Goal: Task Accomplishment & Management: Use online tool/utility

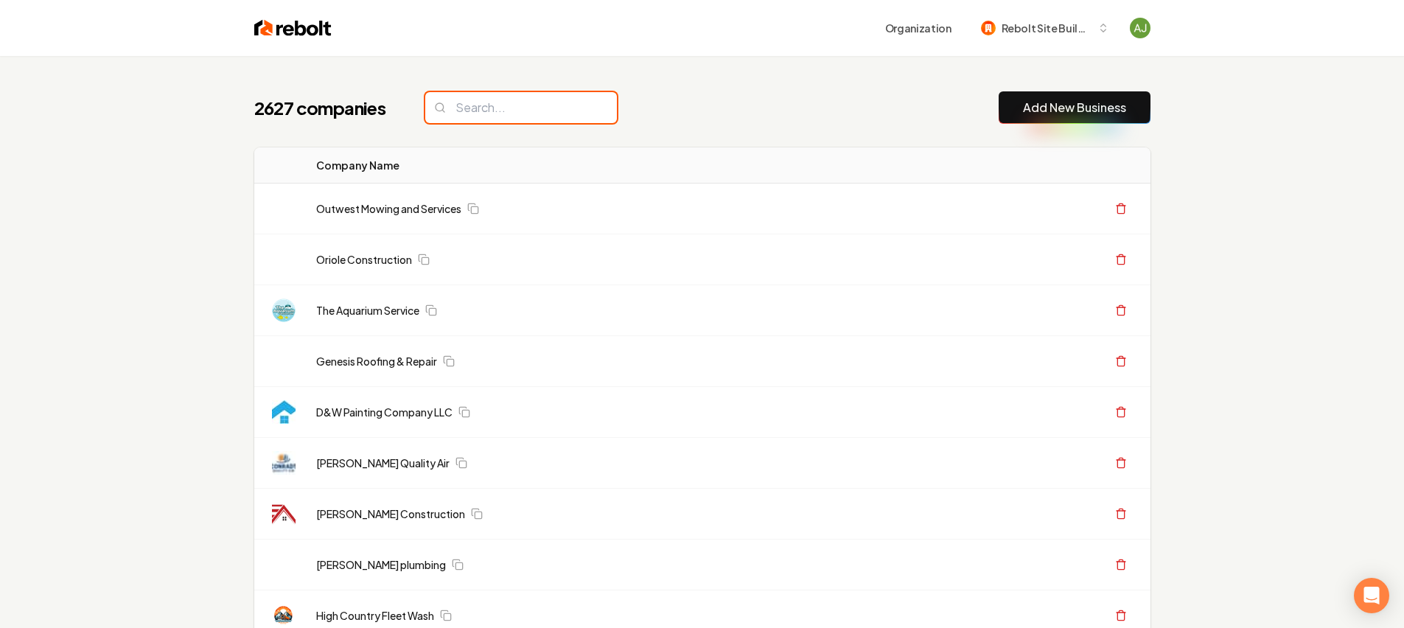
click at [489, 111] on input "search" at bounding box center [521, 107] width 192 height 31
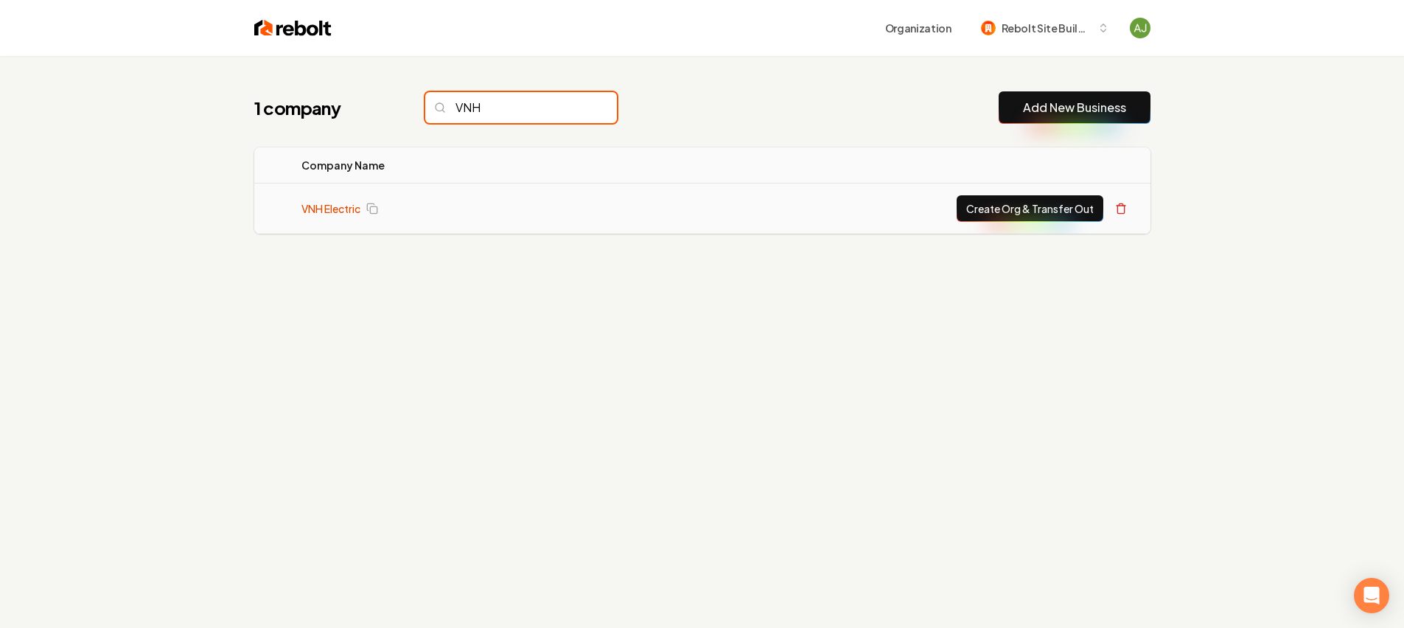
type input "VNH"
click at [334, 203] on link "VNH Electric" at bounding box center [330, 208] width 59 height 15
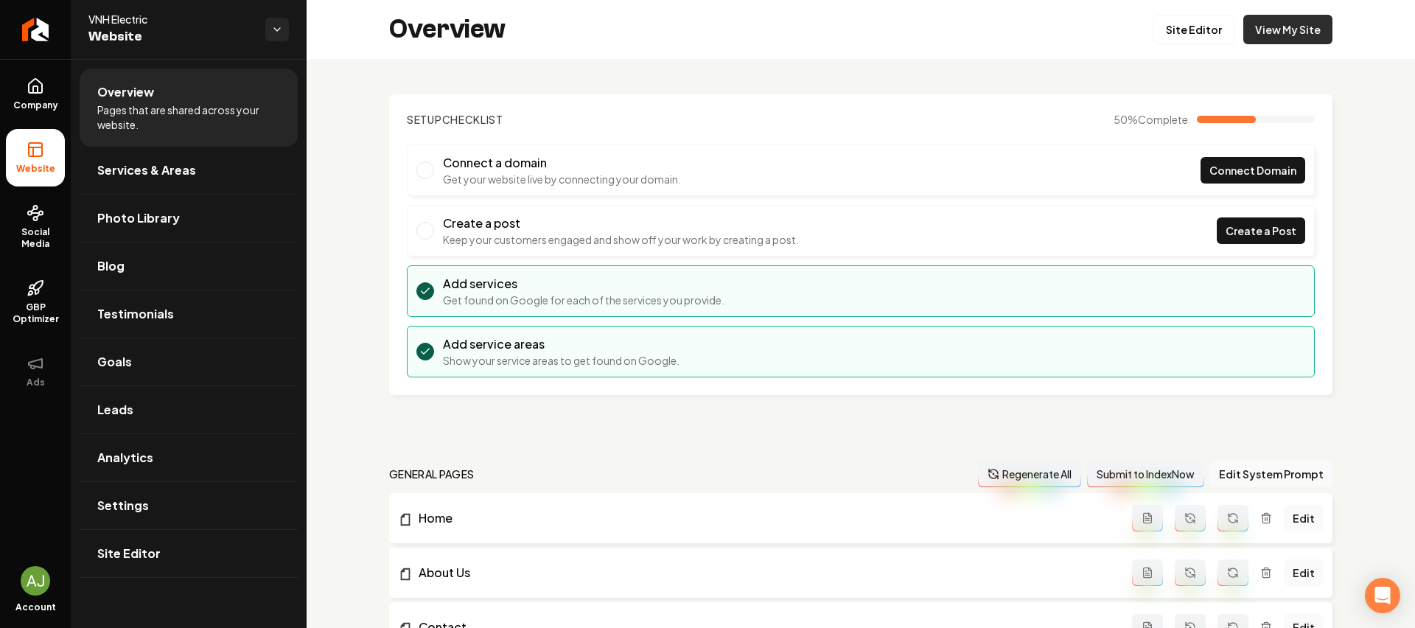
click at [1269, 29] on link "View My Site" at bounding box center [1287, 29] width 89 height 29
click at [1167, 40] on link "Site Editor" at bounding box center [1193, 29] width 81 height 29
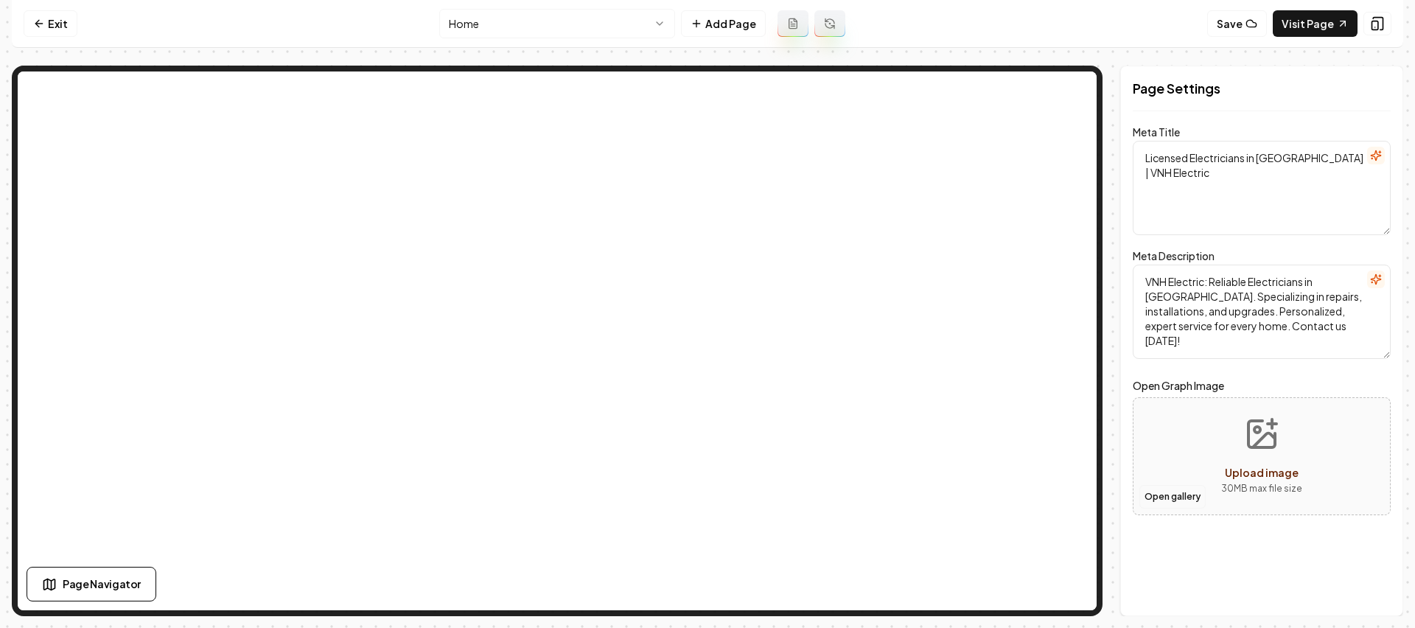
click at [1162, 489] on button "Open gallery" at bounding box center [1172, 497] width 66 height 24
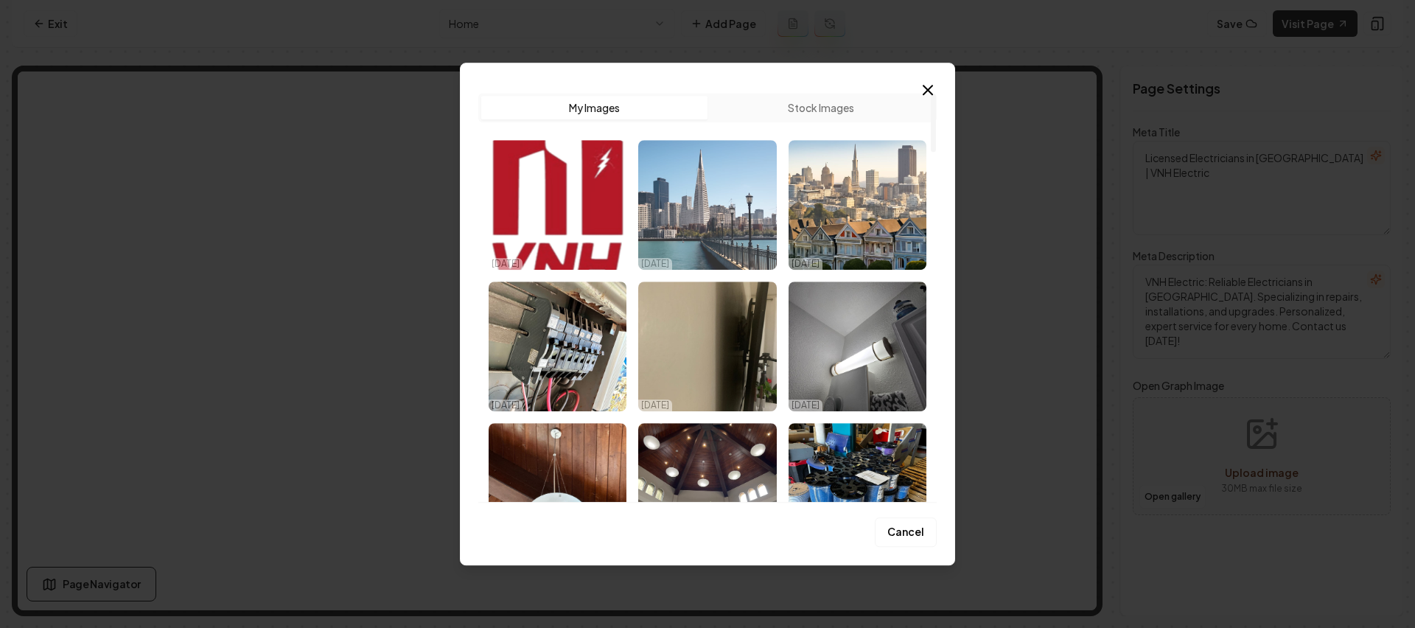
click at [749, 232] on img "Select image image_68e5940f5c7cd75eb8327b52.jpeg" at bounding box center [707, 205] width 138 height 130
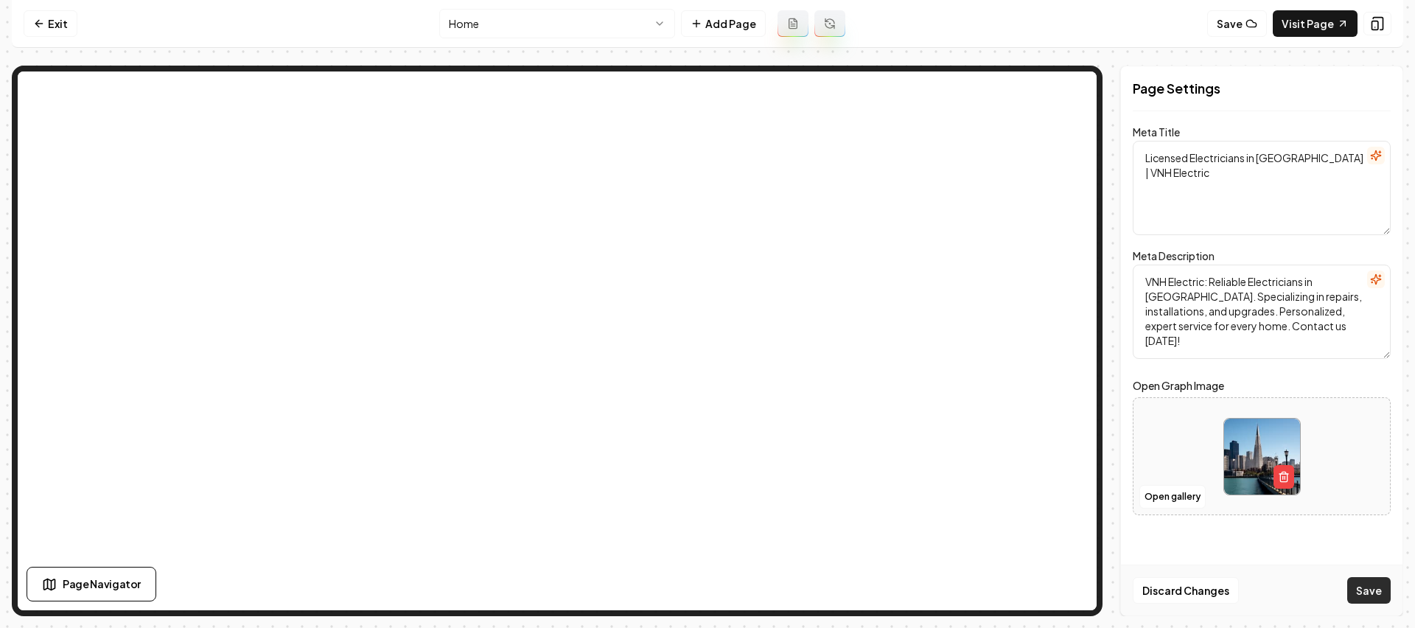
click at [1371, 588] on button "Save" at bounding box center [1368, 590] width 43 height 27
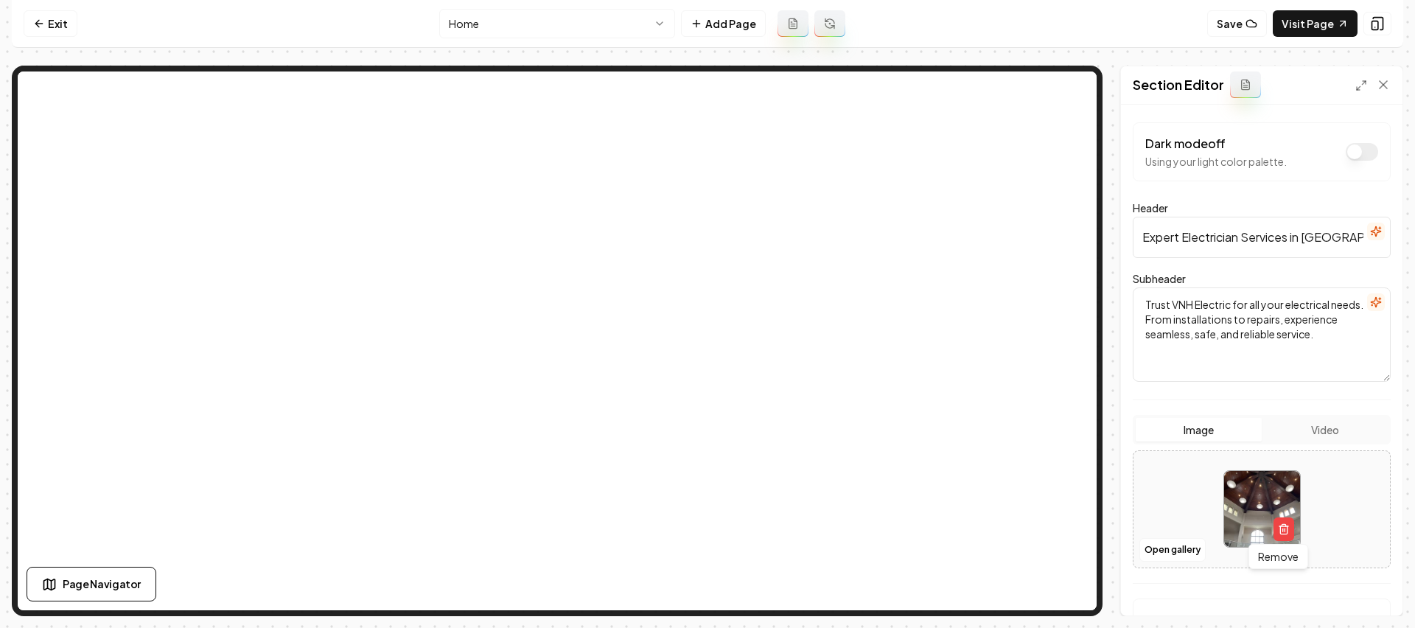
click at [1268, 510] on img at bounding box center [1262, 509] width 76 height 76
click at [1335, 27] on link "Visit Page" at bounding box center [1315, 23] width 85 height 27
click at [56, 18] on link "Exit" at bounding box center [51, 23] width 54 height 27
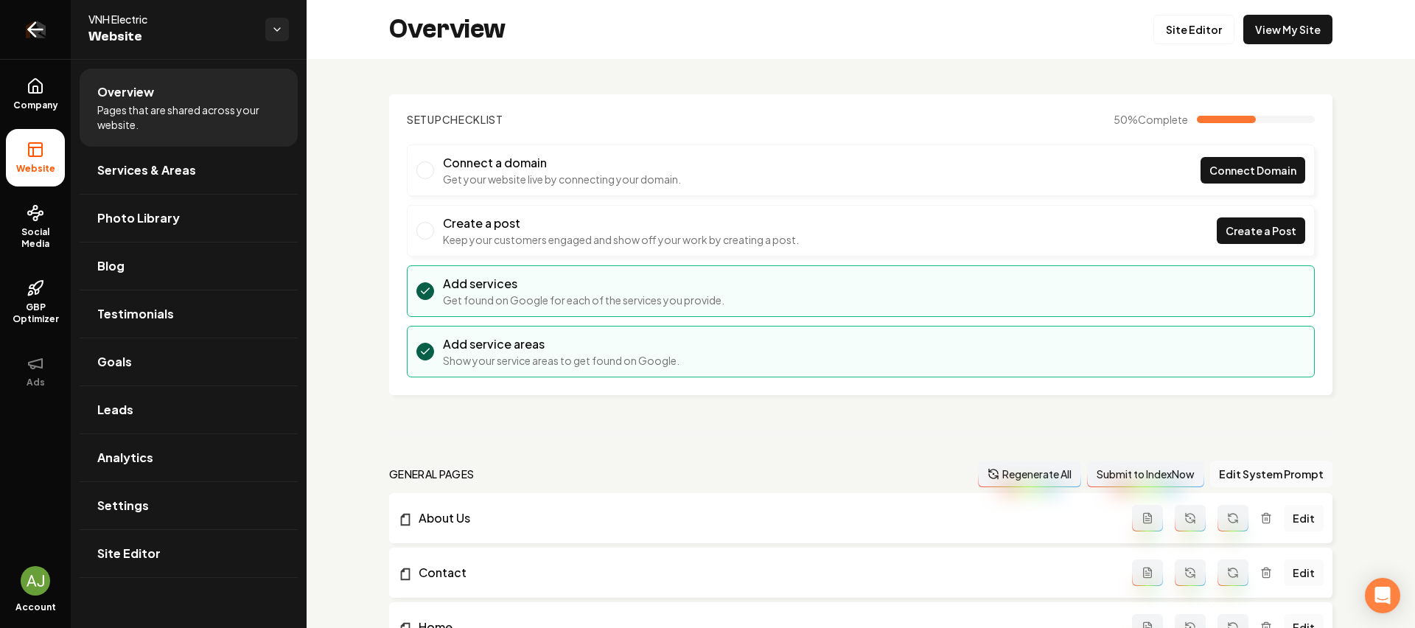
click at [15, 26] on link "Return to dashboard" at bounding box center [35, 29] width 71 height 59
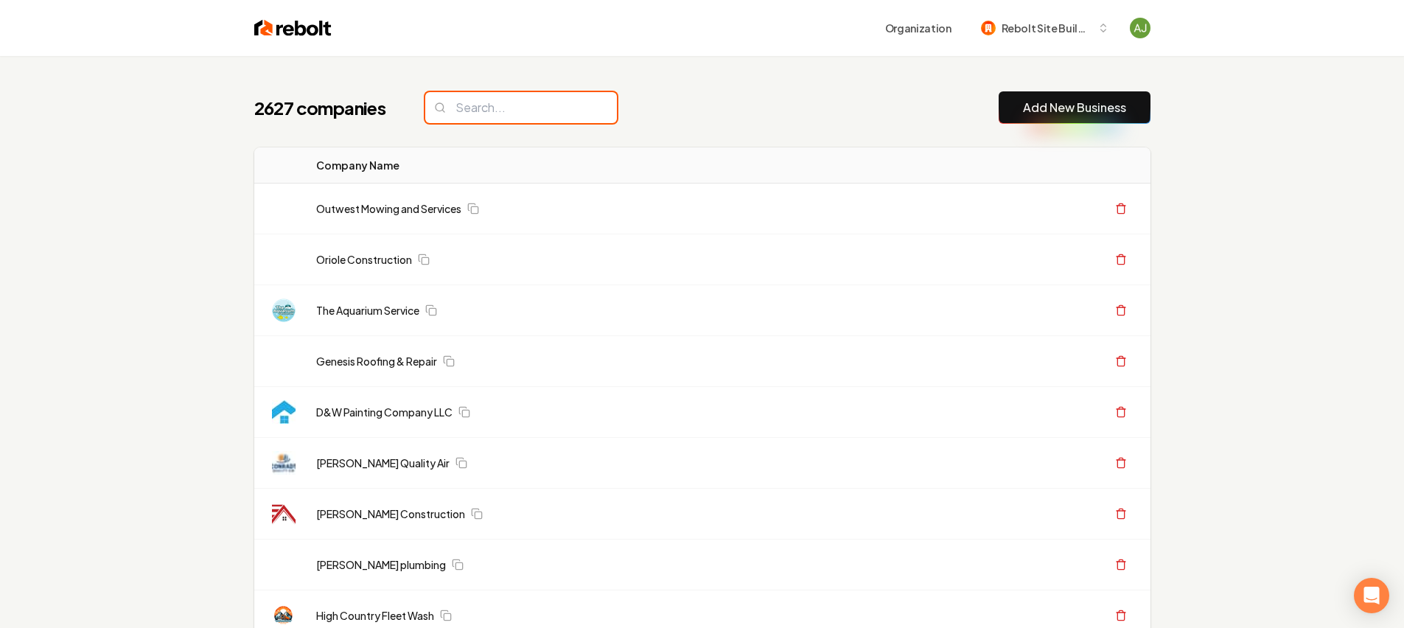
click at [492, 117] on input "search" at bounding box center [521, 107] width 192 height 31
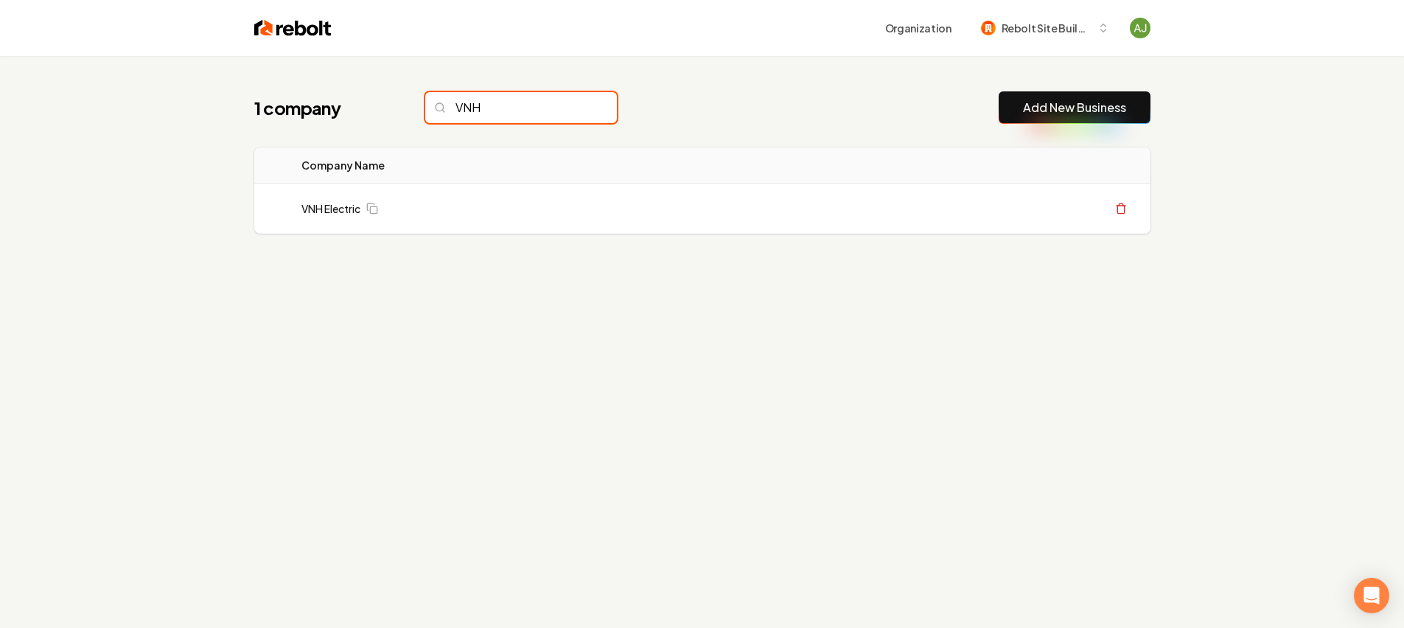
type input "VNH"
